Goal: Navigation & Orientation: Find specific page/section

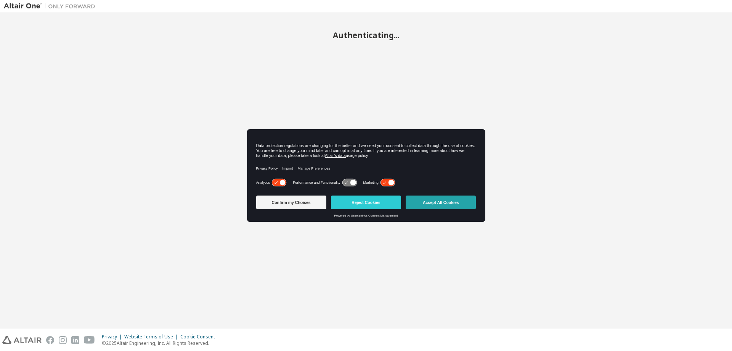
click at [445, 204] on button "Accept All Cookies" at bounding box center [441, 202] width 70 height 14
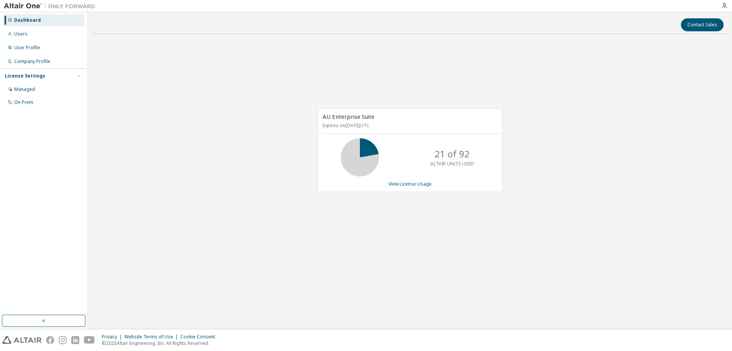
click at [259, 171] on div "AU Enterprise Suite Expires on [DATE] UTC 21 of 92 ALTAIR UNITS USED View Licen…" at bounding box center [410, 154] width 637 height 228
